Goal: Task Accomplishment & Management: Use online tool/utility

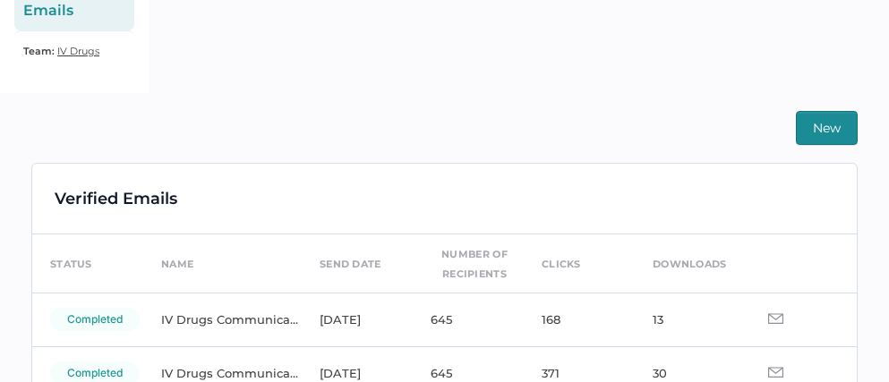
scroll to position [323, 0]
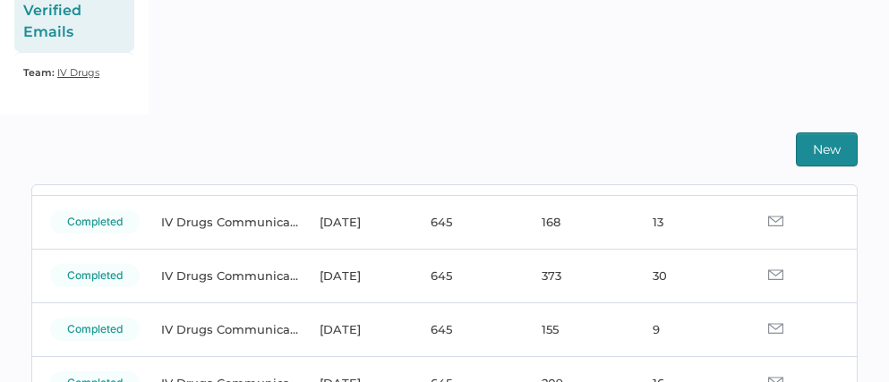
scroll to position [105, 0]
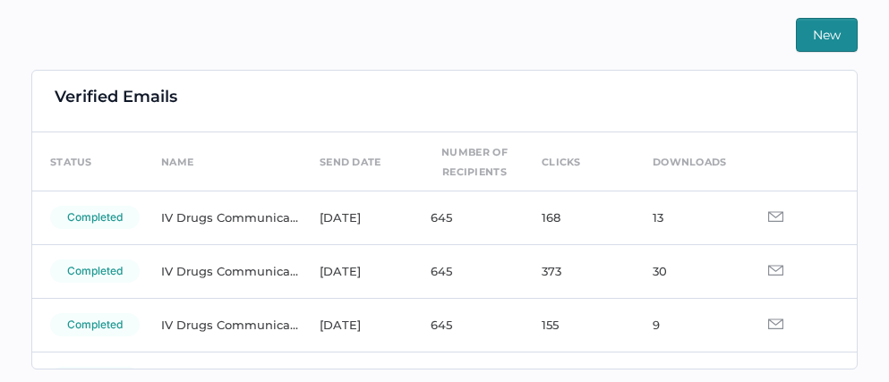
scroll to position [19, 0]
